Goal: Check status: Check status

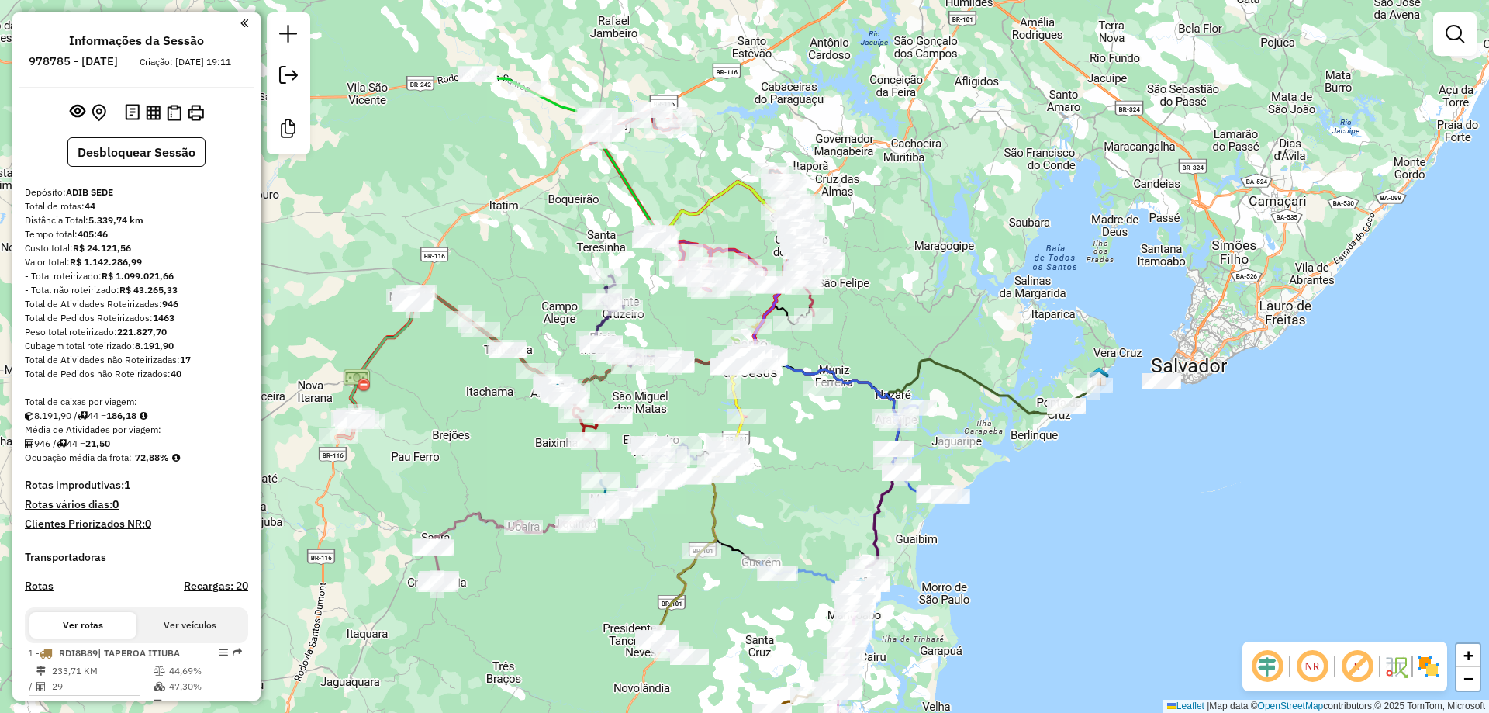
click at [1309, 666] on em at bounding box center [1312, 666] width 37 height 37
click at [283, 43] on em at bounding box center [288, 34] width 19 height 19
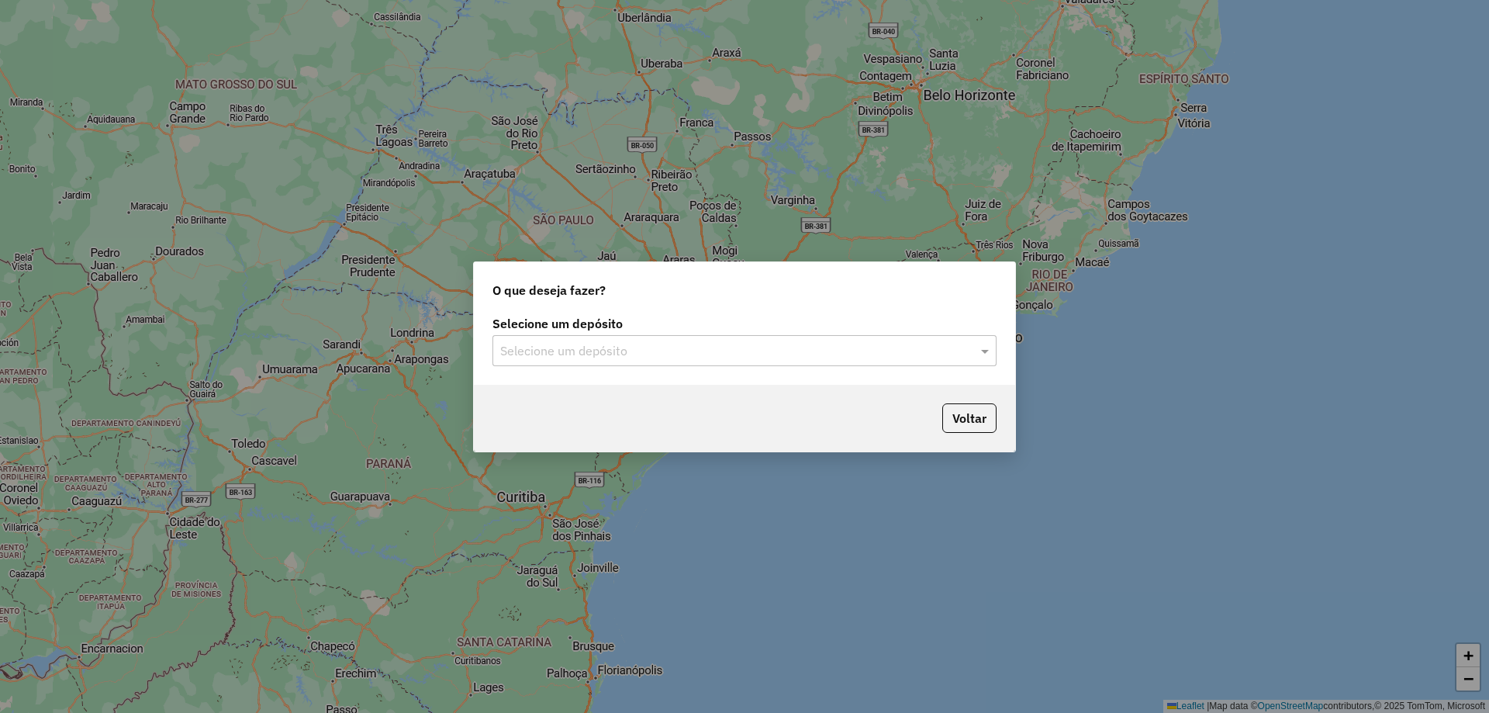
click at [537, 347] on input "text" at bounding box center [729, 351] width 458 height 19
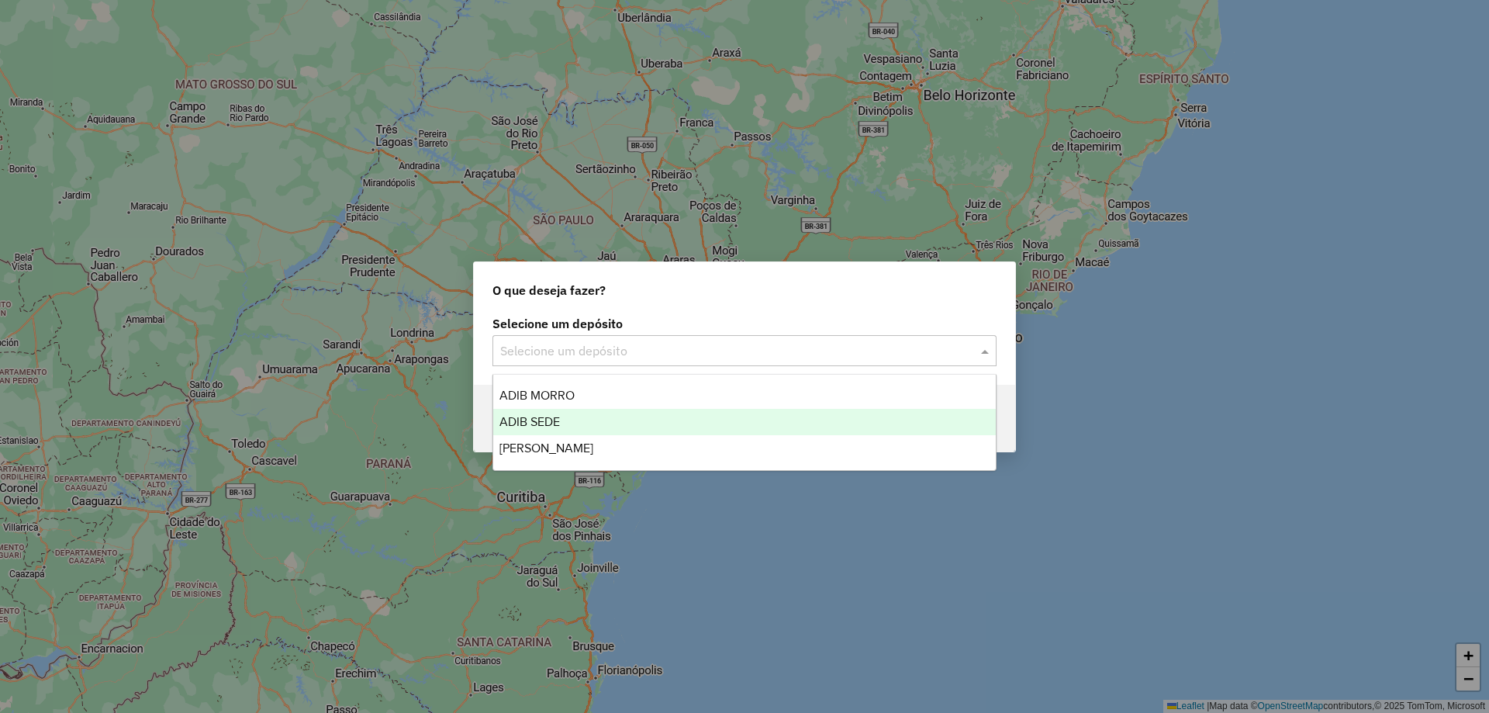
click at [541, 417] on span "ADIB SEDE" at bounding box center [530, 421] width 61 height 13
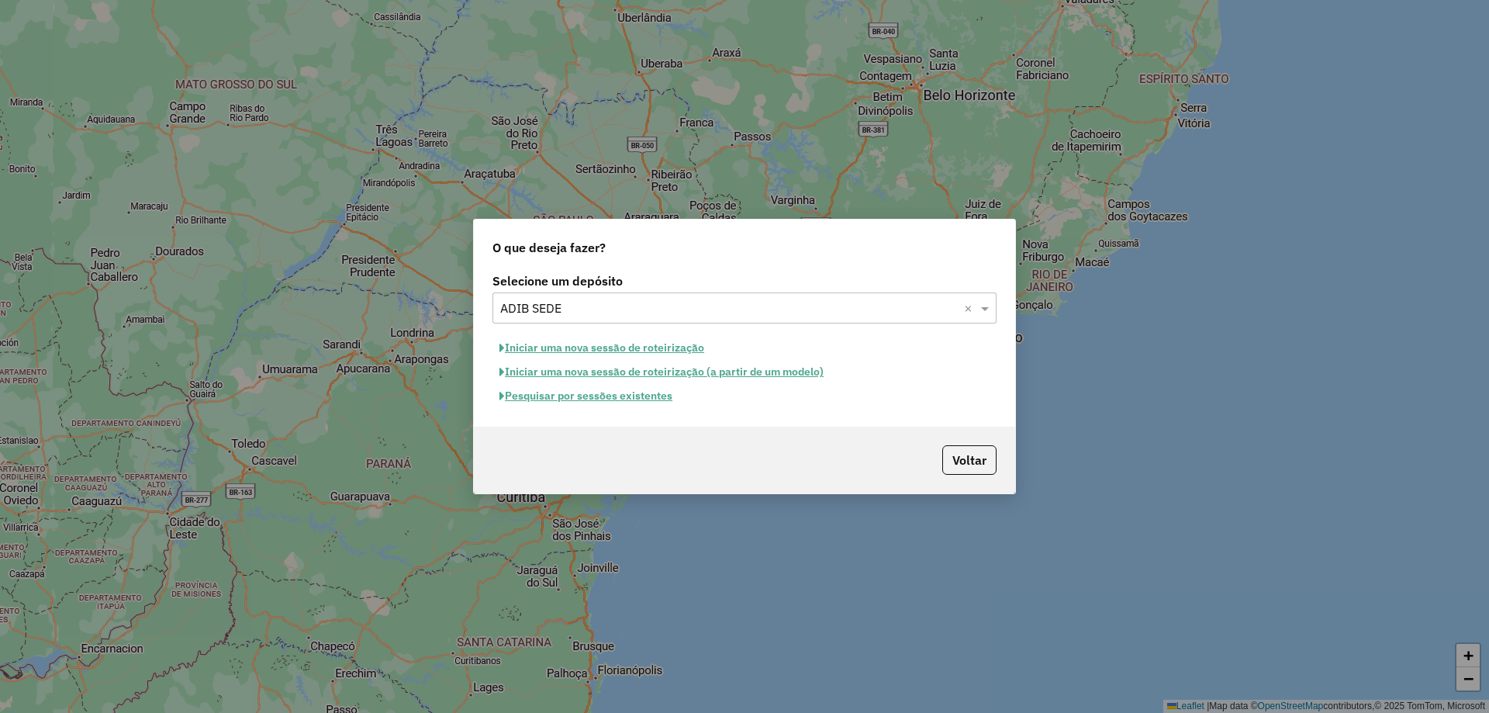
click at [552, 393] on button "Pesquisar por sessões existentes" at bounding box center [586, 396] width 187 height 24
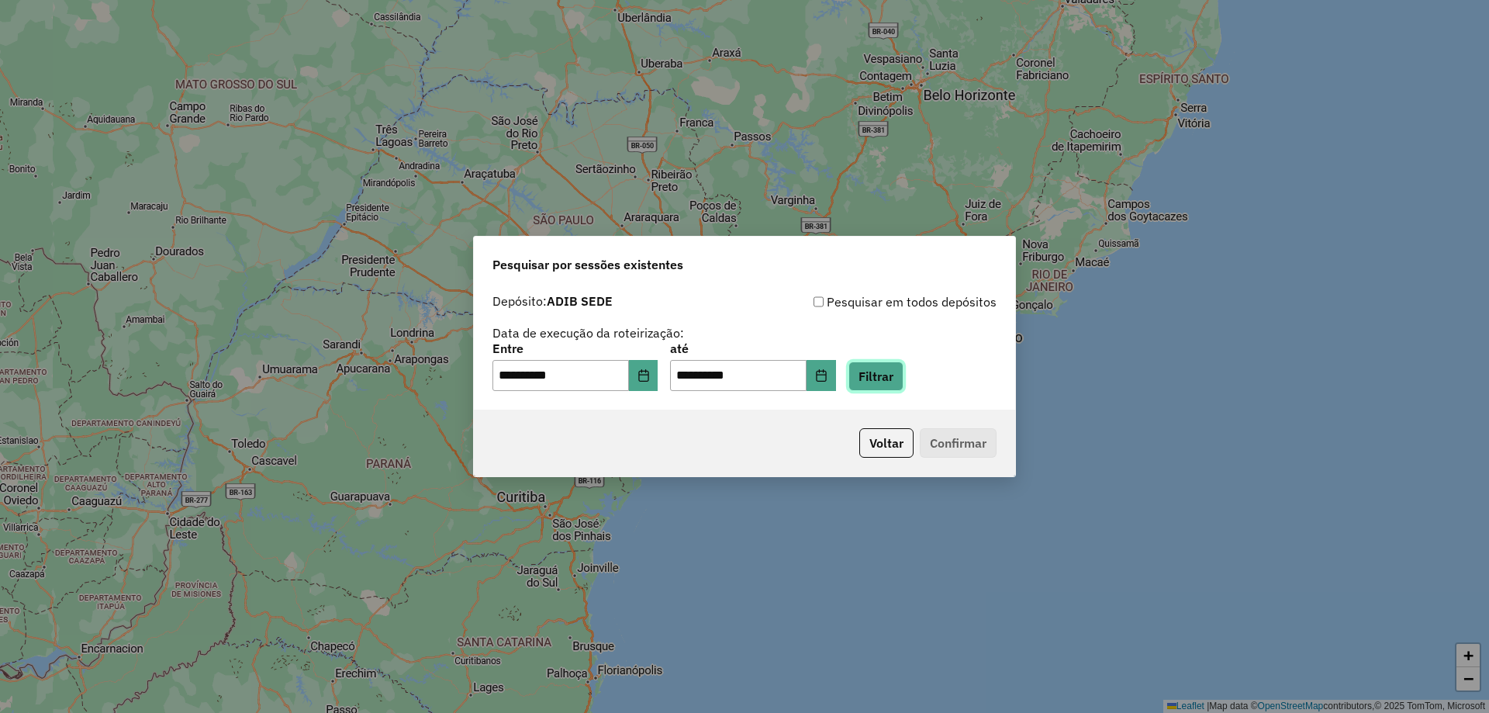
click at [904, 379] on button "Filtrar" at bounding box center [876, 376] width 55 height 29
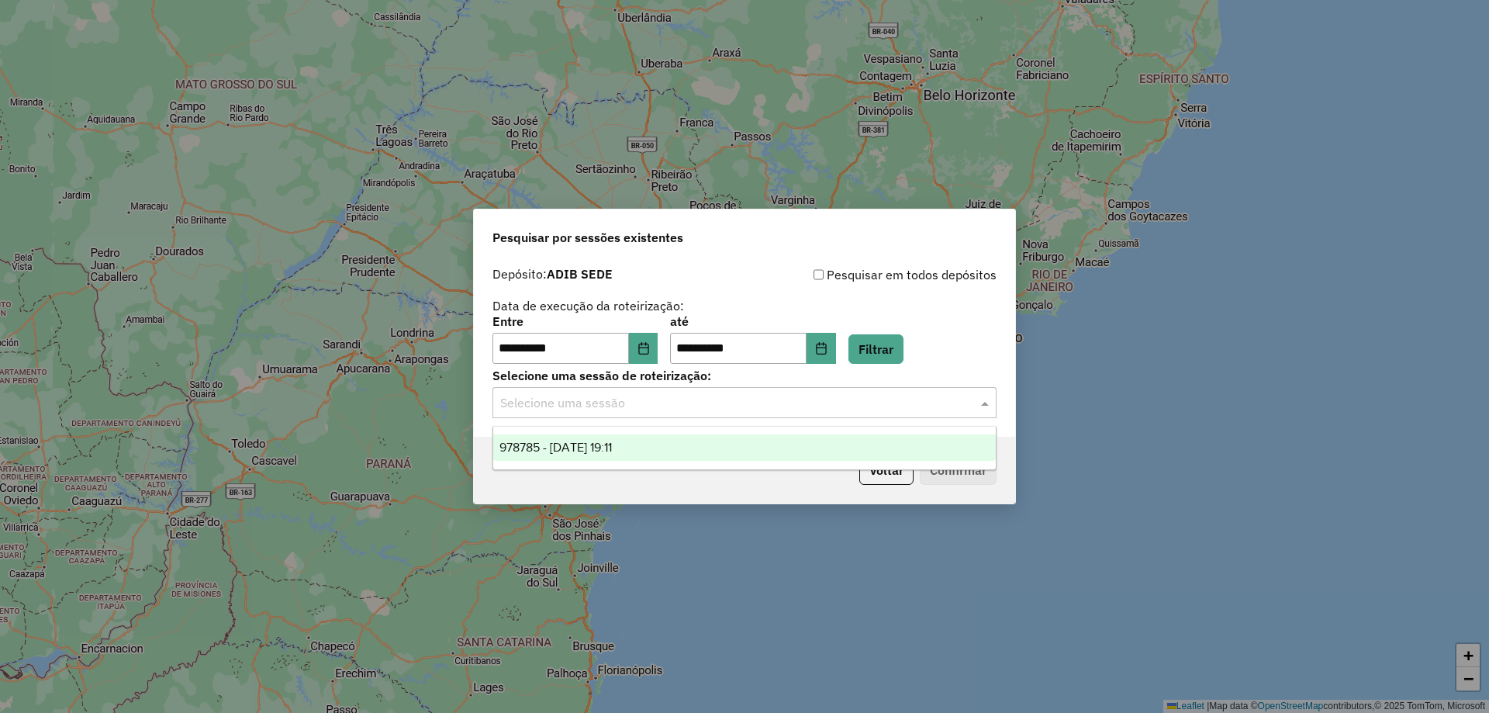
click at [647, 410] on input "text" at bounding box center [729, 403] width 458 height 19
click at [625, 439] on div "978785 - 13/08/2025 19:11" at bounding box center [744, 447] width 503 height 26
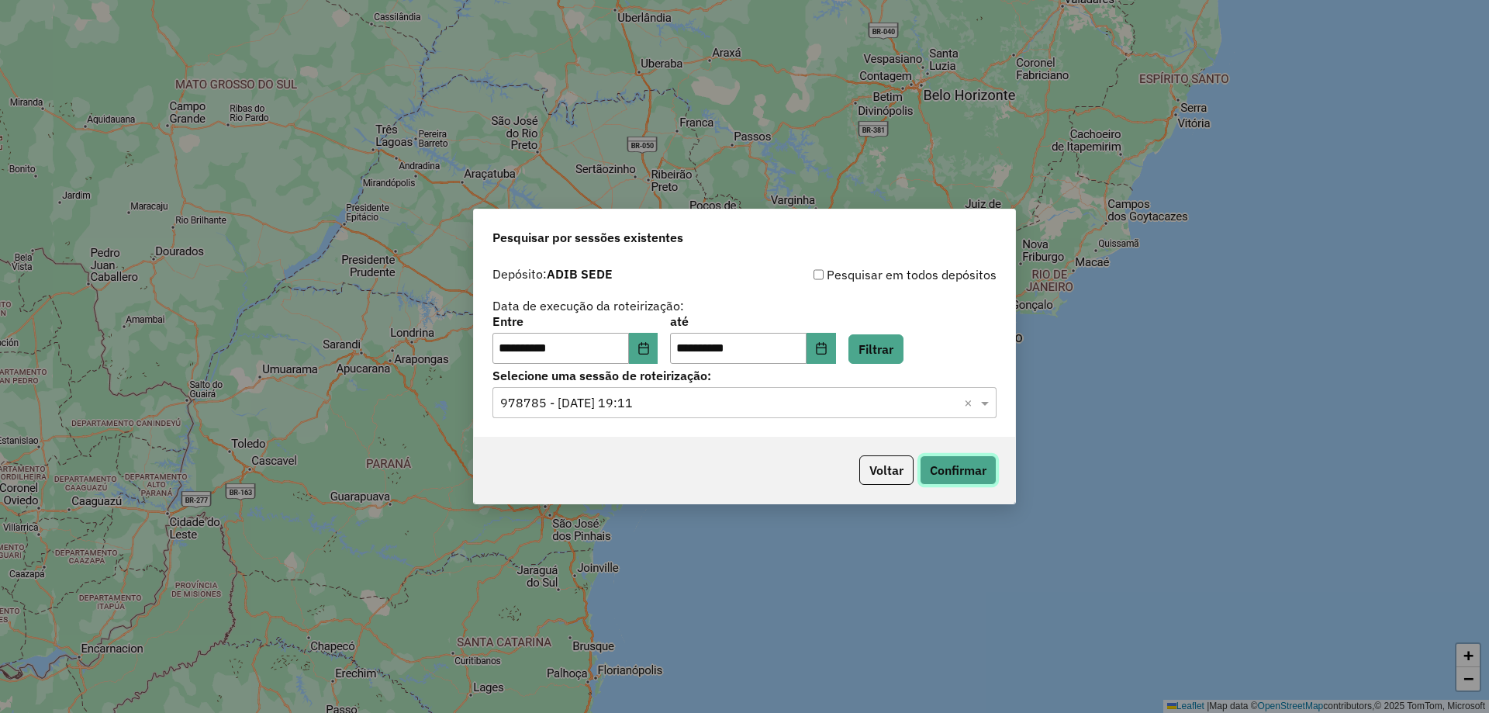
click at [937, 468] on button "Confirmar" at bounding box center [958, 469] width 77 height 29
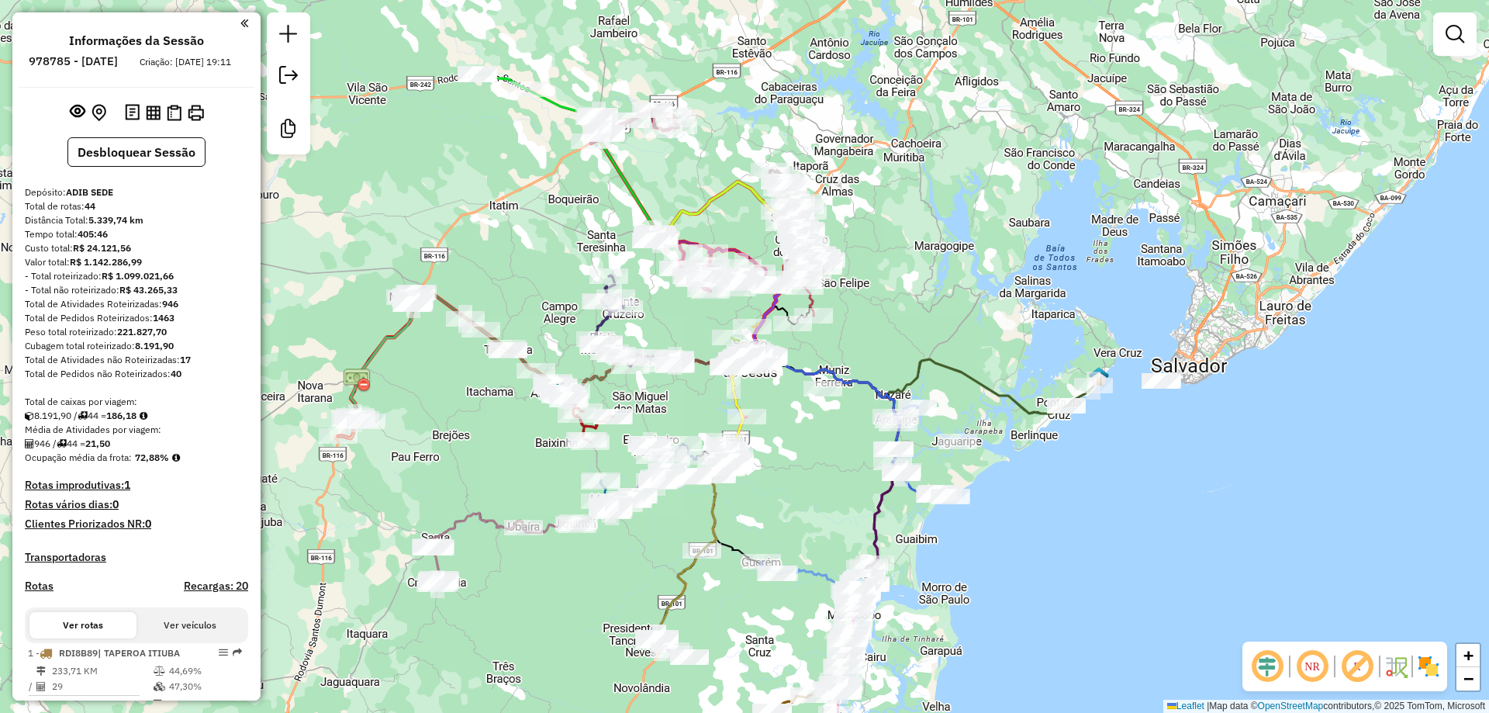
click at [1310, 662] on em at bounding box center [1312, 666] width 37 height 37
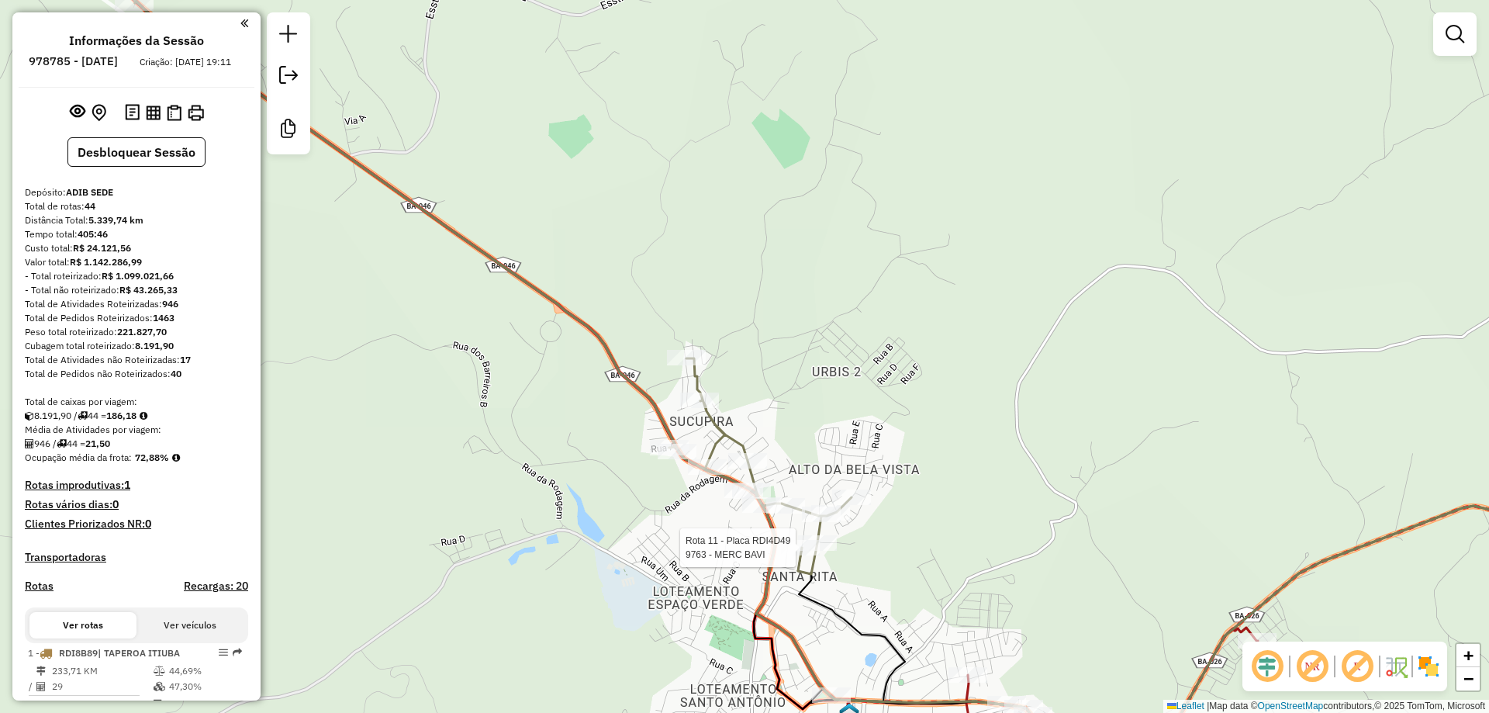
select select "**********"
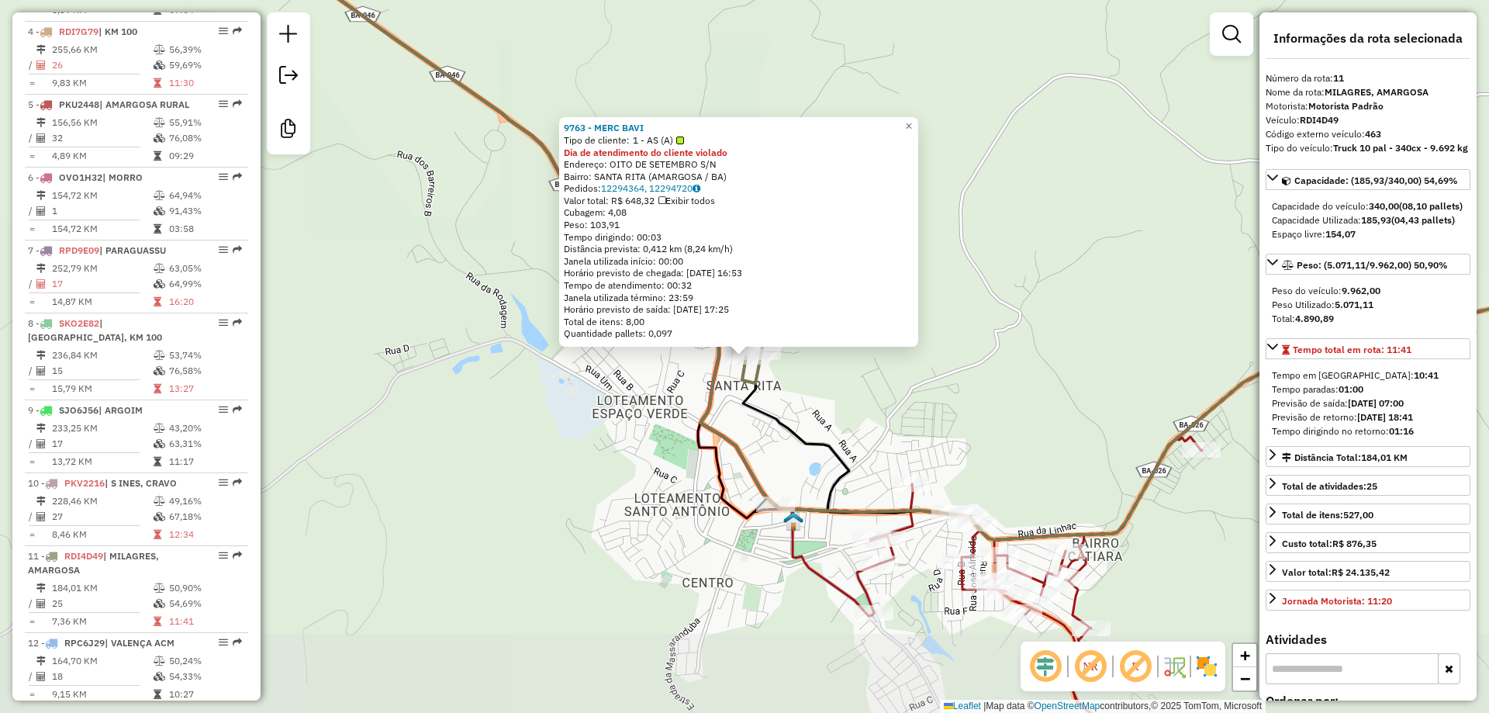
scroll to position [1402, 0]
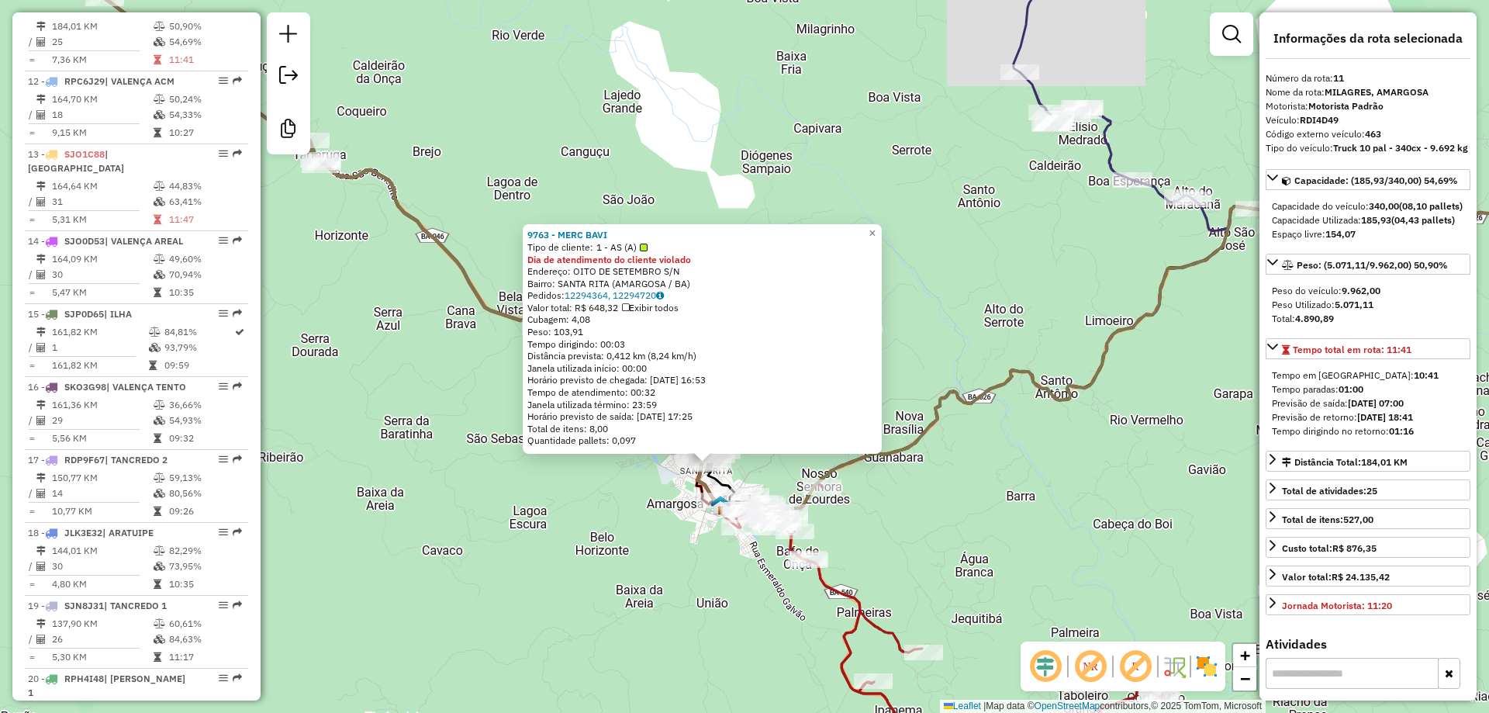
click at [583, 545] on div "9763 - MERC BAVI Tipo de cliente: 1 - AS (A) Dia de atendimento do cliente viol…" at bounding box center [744, 356] width 1489 height 713
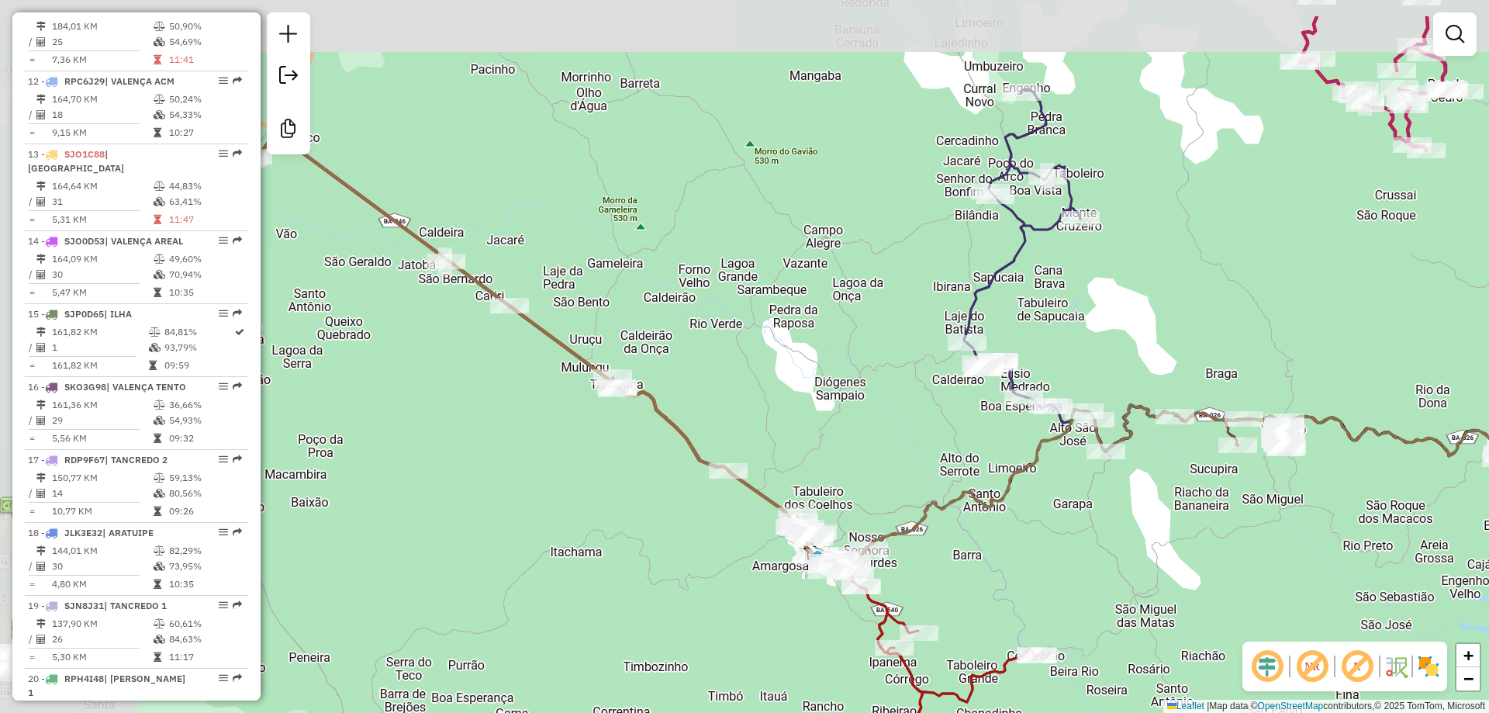
drag, startPoint x: 509, startPoint y: 375, endPoint x: 687, endPoint y: 474, distance: 203.1
click at [687, 474] on div "Janela de atendimento Grade de atendimento Capacidade Transportadoras Veículos …" at bounding box center [744, 356] width 1489 height 713
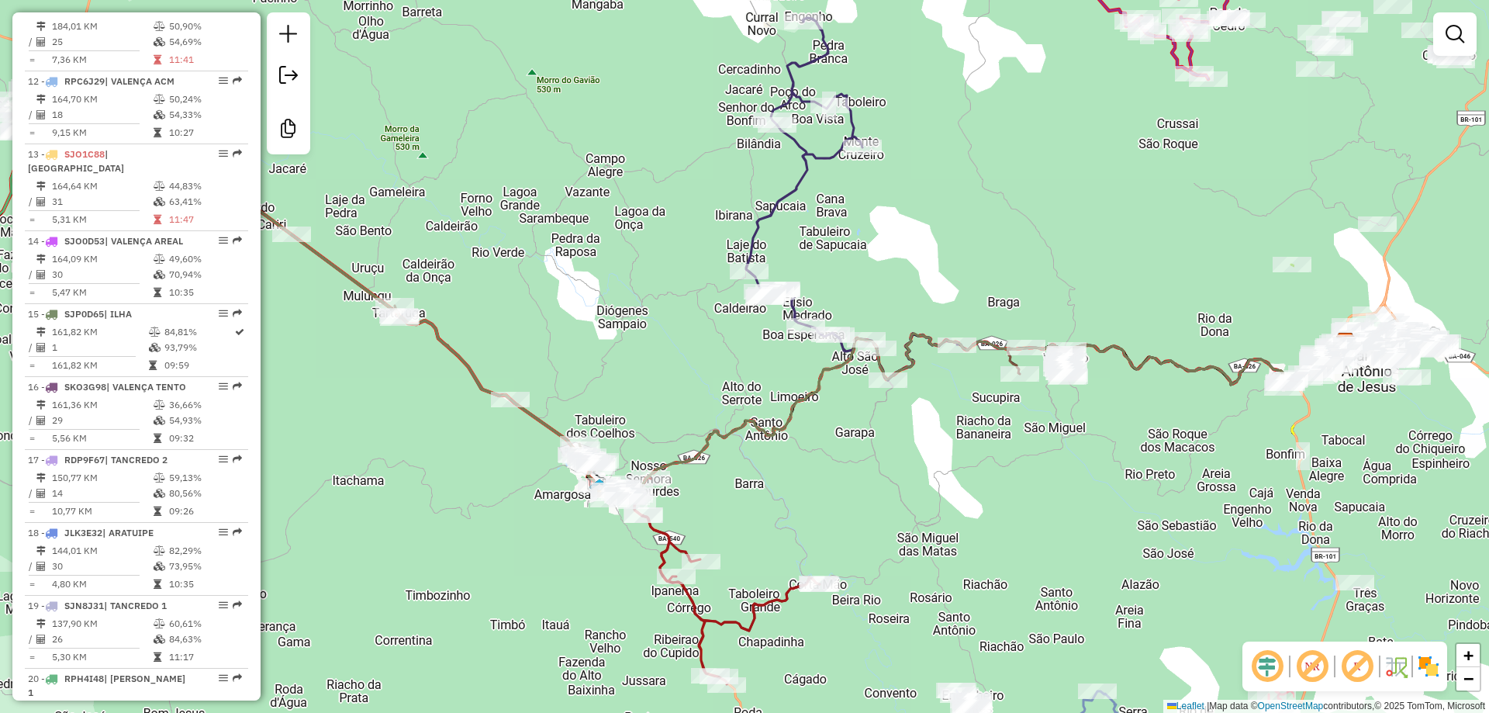
drag, startPoint x: 1074, startPoint y: 366, endPoint x: 756, endPoint y: 372, distance: 318.1
click at [717, 378] on div "Janela de atendimento Grade de atendimento Capacidade Transportadoras Veículos …" at bounding box center [744, 356] width 1489 height 713
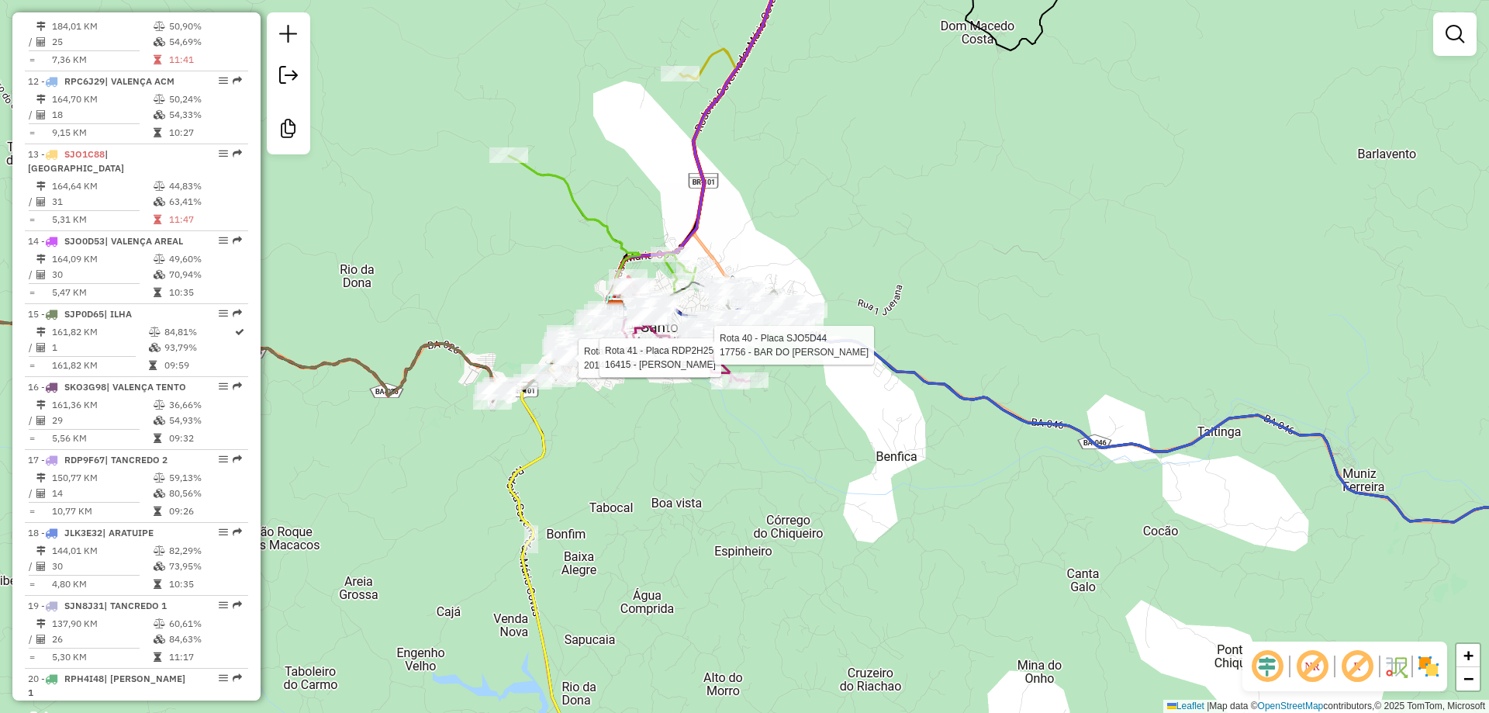
click at [614, 165] on div "Rota 42 - Placa QWR3G67 20146 - BAR O CAPOTEIRO Rota 41 - Placa RDP2H25 16415 -…" at bounding box center [744, 356] width 1489 height 713
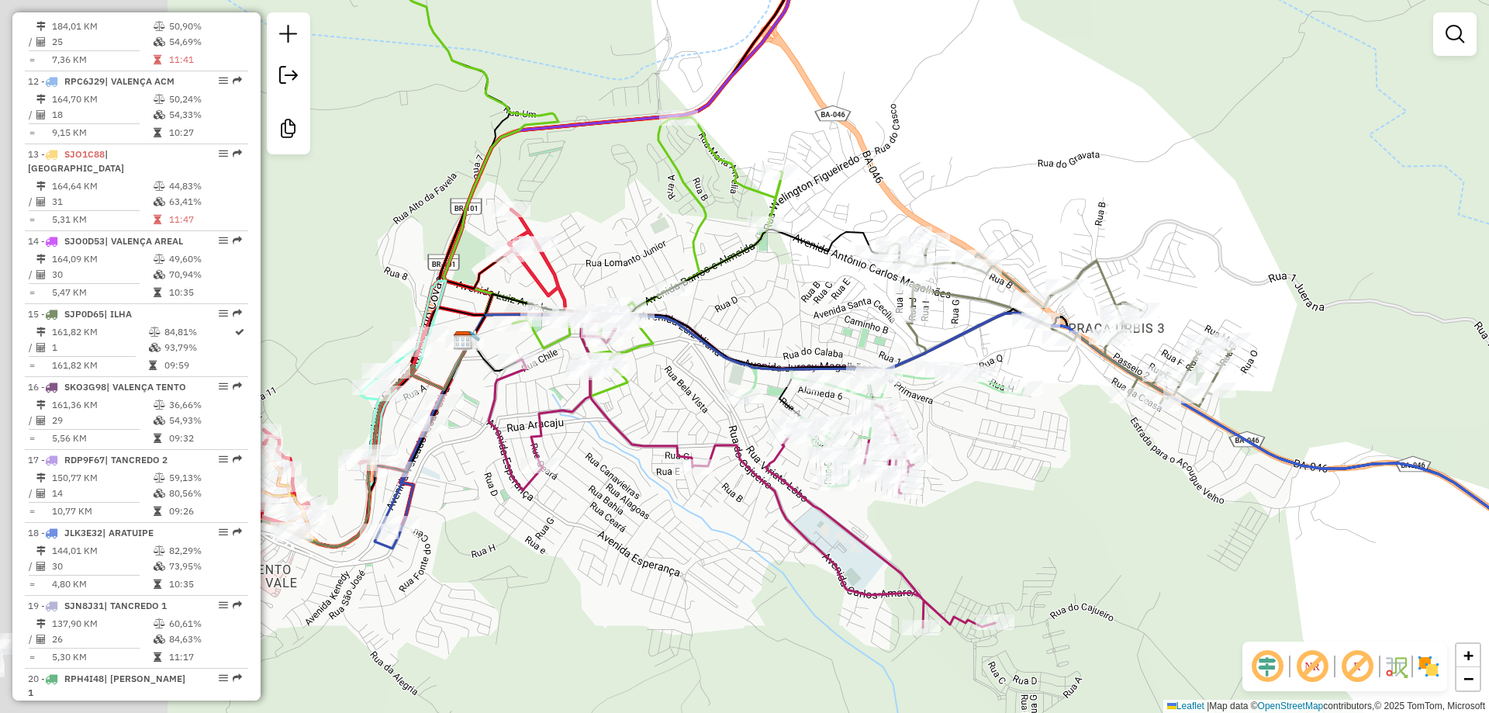
drag, startPoint x: 553, startPoint y: 336, endPoint x: 850, endPoint y: 333, distance: 297.1
click at [850, 333] on div "Janela de atendimento Grade de atendimento Capacidade Transportadoras Veículos …" at bounding box center [744, 356] width 1489 height 713
